Goal: Task Accomplishment & Management: Manage account settings

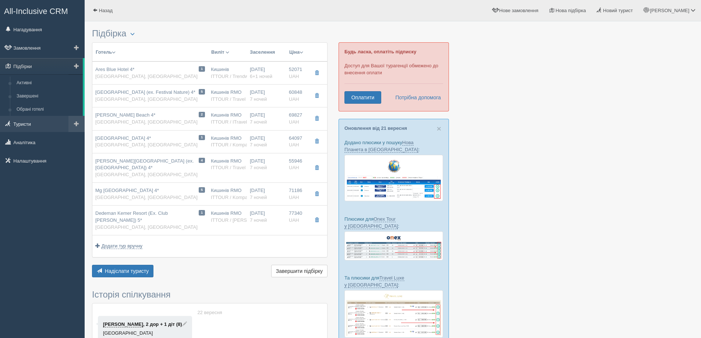
click at [27, 119] on link "Туристи" at bounding box center [42, 124] width 85 height 16
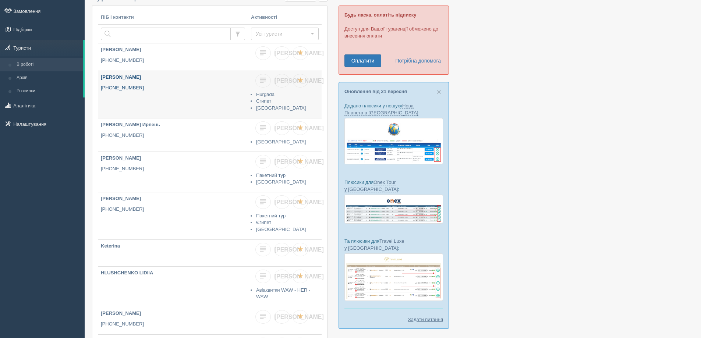
scroll to position [74, 0]
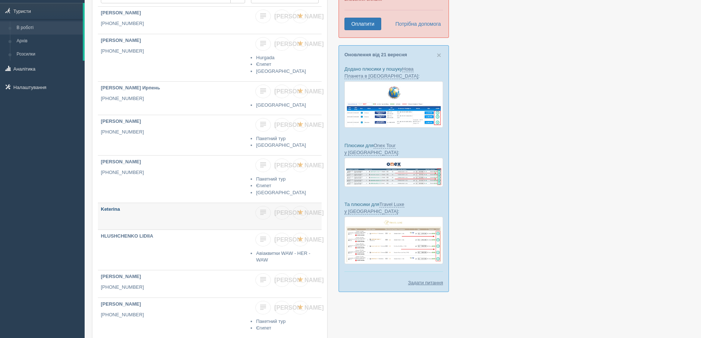
click at [193, 212] on p "Keterina" at bounding box center [173, 209] width 144 height 7
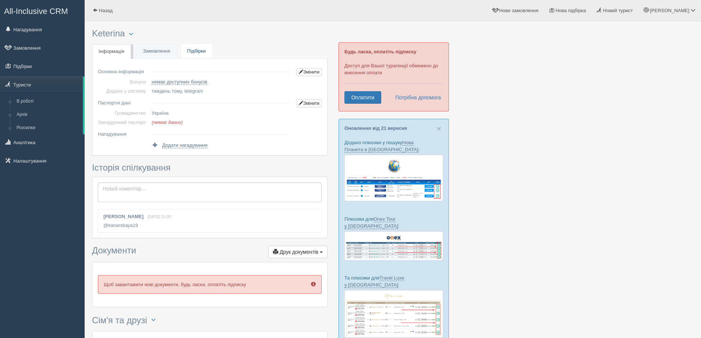
click at [198, 50] on link "Підбірки" at bounding box center [197, 51] width 32 height 15
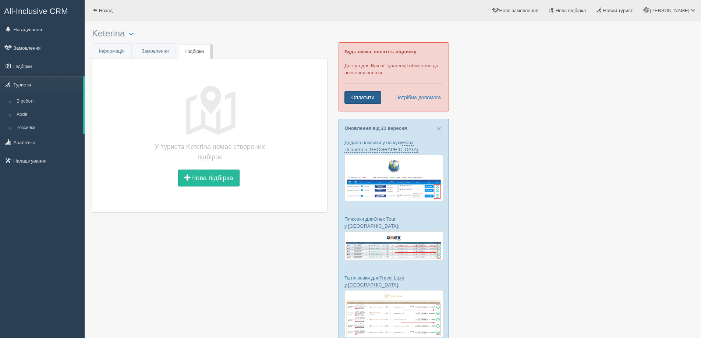
click at [371, 93] on link "Оплатити" at bounding box center [362, 97] width 37 height 13
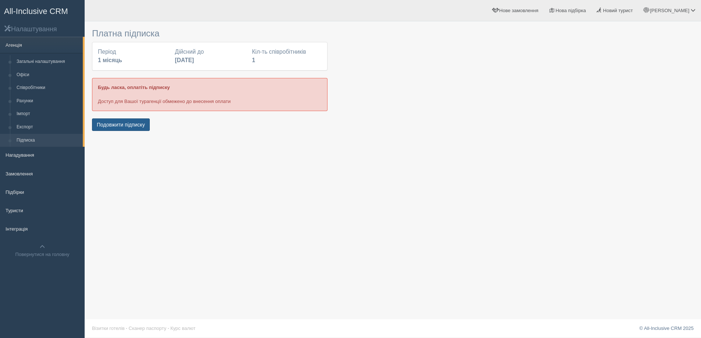
click at [129, 127] on button "Подовжити підписку" at bounding box center [121, 124] width 58 height 13
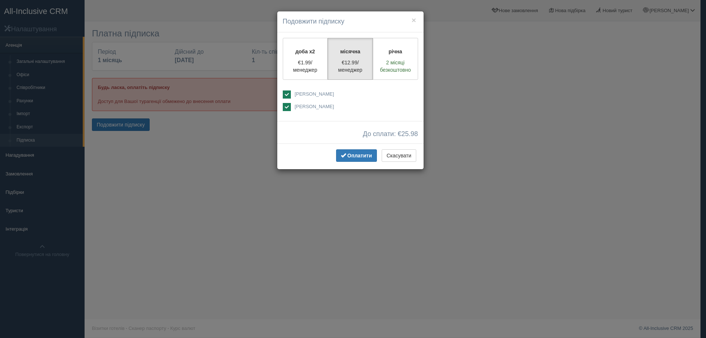
click at [287, 93] on ins at bounding box center [287, 94] width 8 height 8
checkbox input "false"
click at [310, 142] on div "До сплати: € 12.99" at bounding box center [350, 132] width 146 height 22
click at [415, 20] on button "×" at bounding box center [414, 20] width 4 height 8
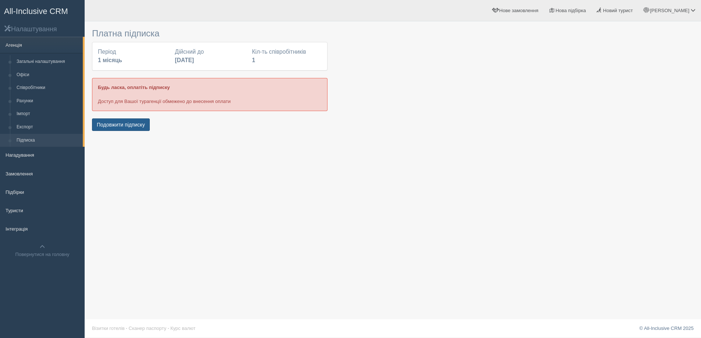
click at [130, 122] on button "Подовжити підписку" at bounding box center [121, 124] width 58 height 13
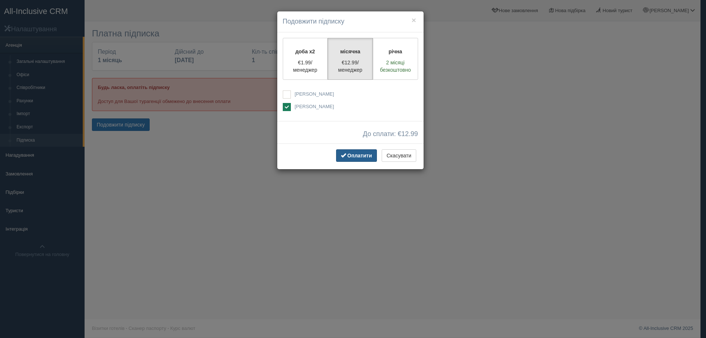
click at [354, 154] on span "Оплатити" at bounding box center [360, 156] width 25 height 6
